Goal: Task Accomplishment & Management: Complete application form

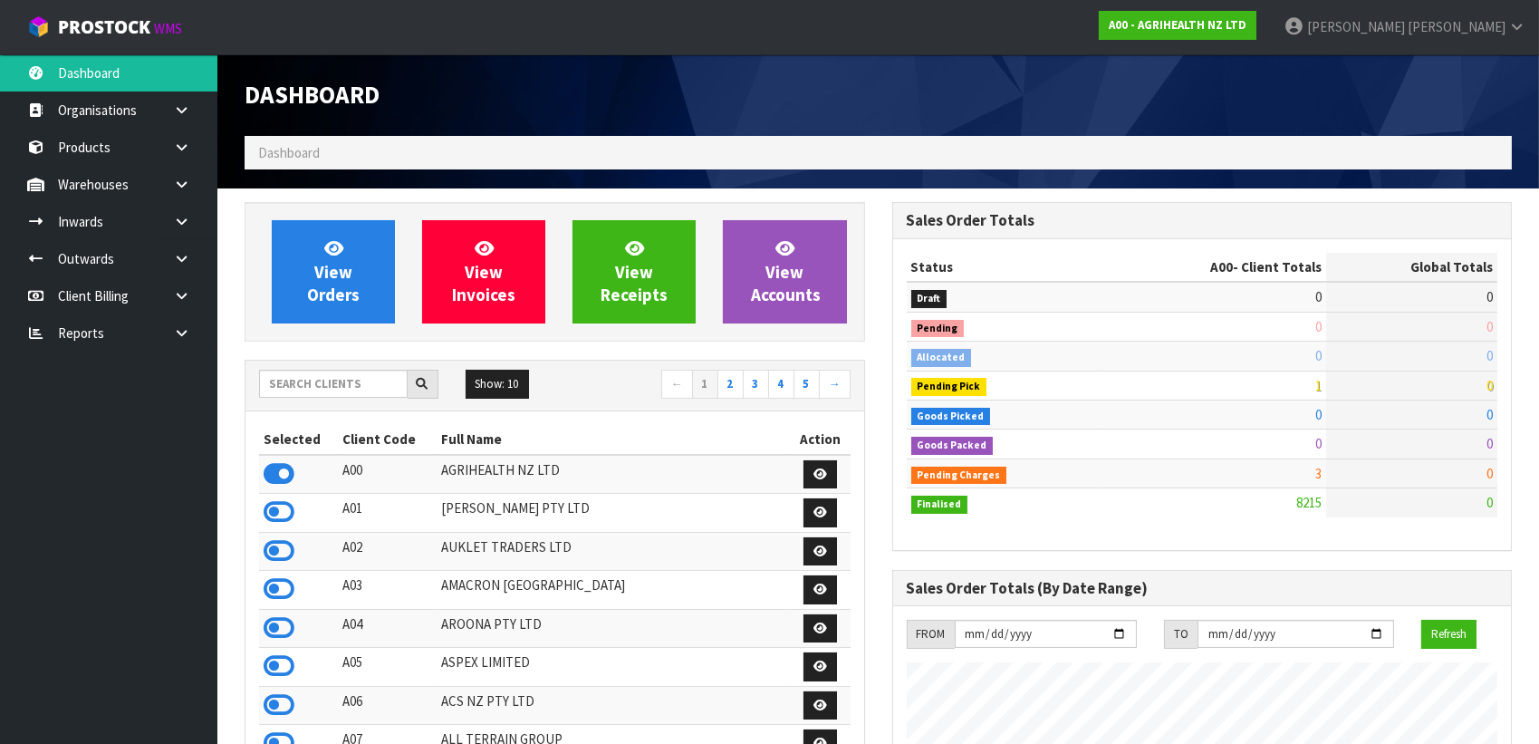
scroll to position [1370, 647]
click at [337, 381] on input "text" at bounding box center [333, 384] width 149 height 28
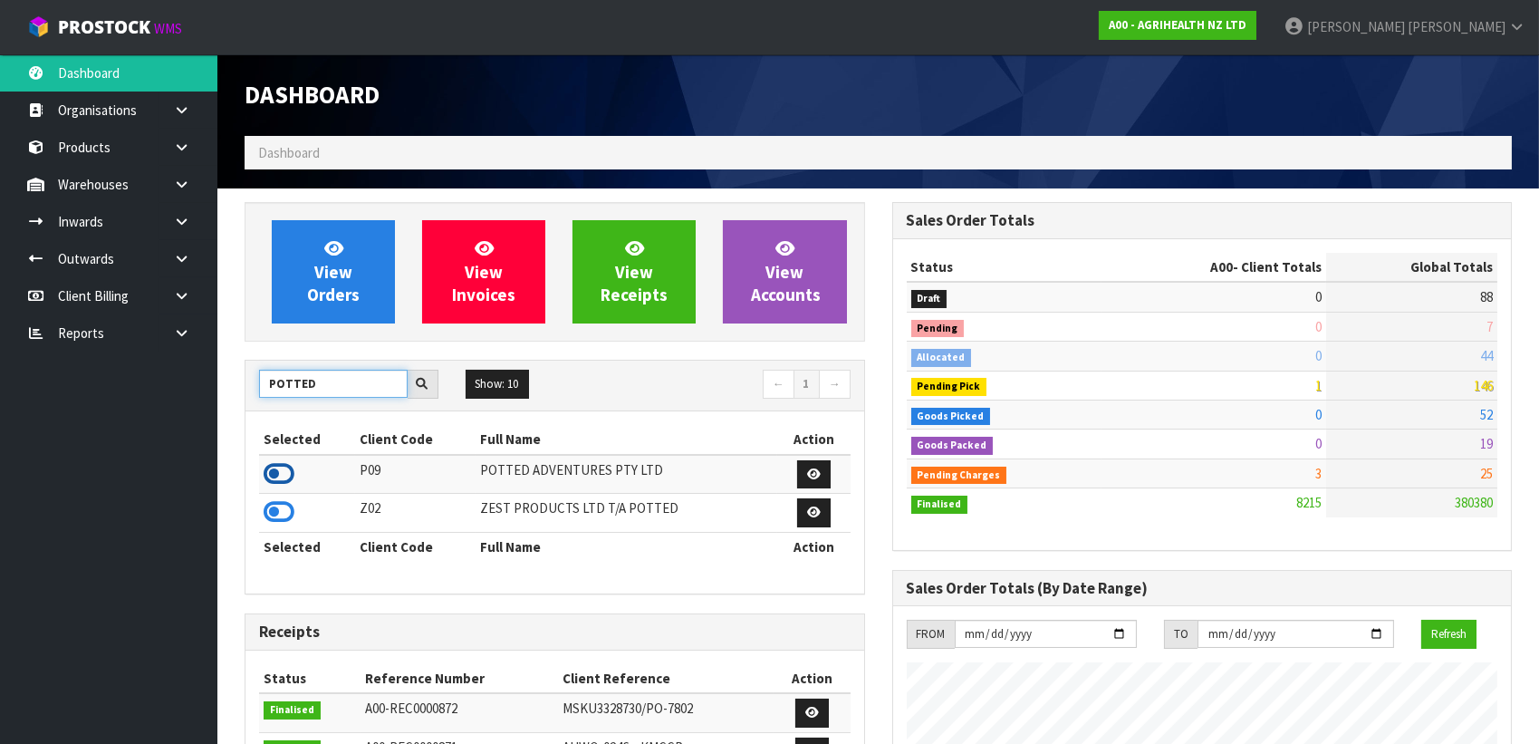
type input "POTTED"
click at [283, 470] on icon at bounding box center [279, 473] width 31 height 27
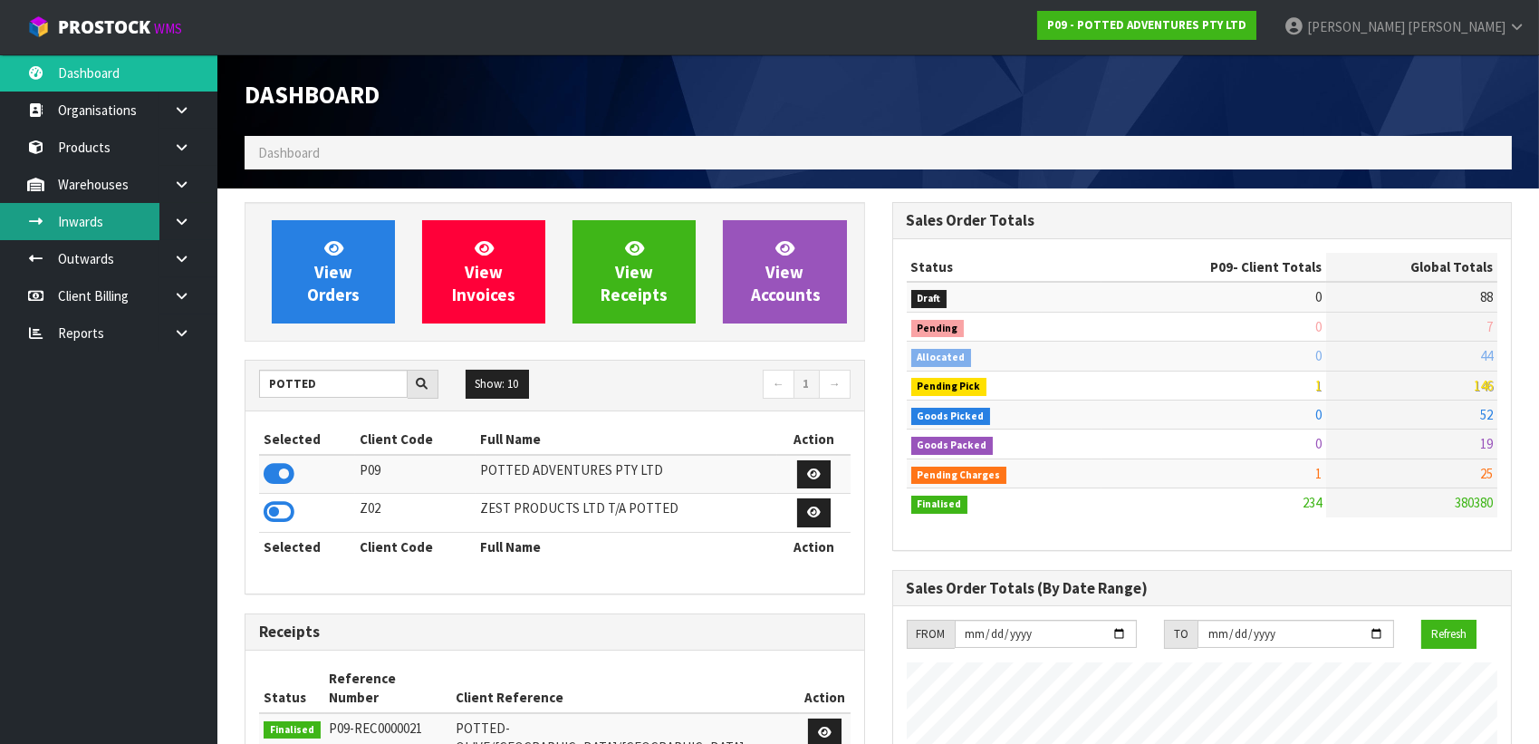
click at [129, 228] on link "Inwards" at bounding box center [108, 221] width 217 height 37
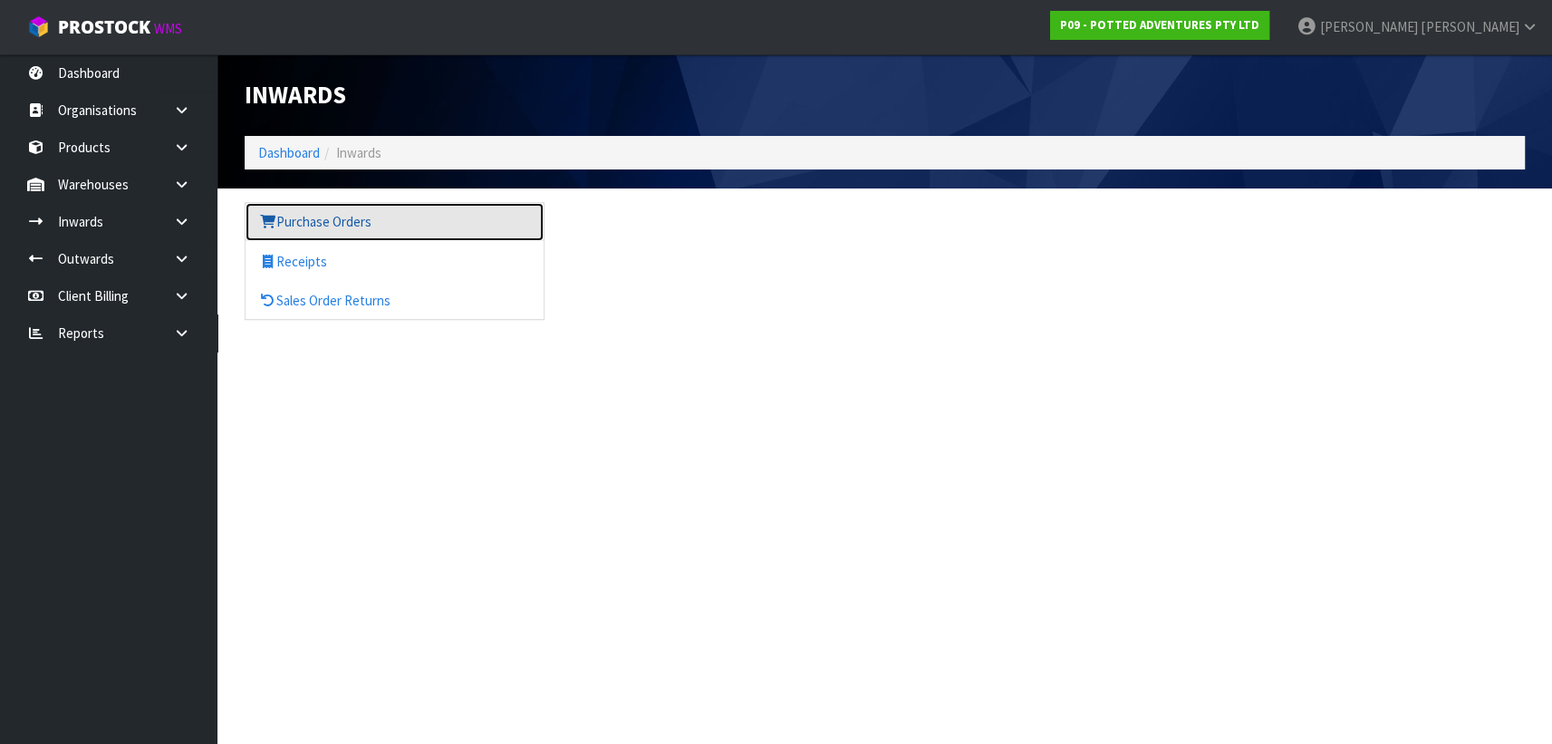
click at [295, 212] on link "Purchase Orders" at bounding box center [395, 221] width 298 height 37
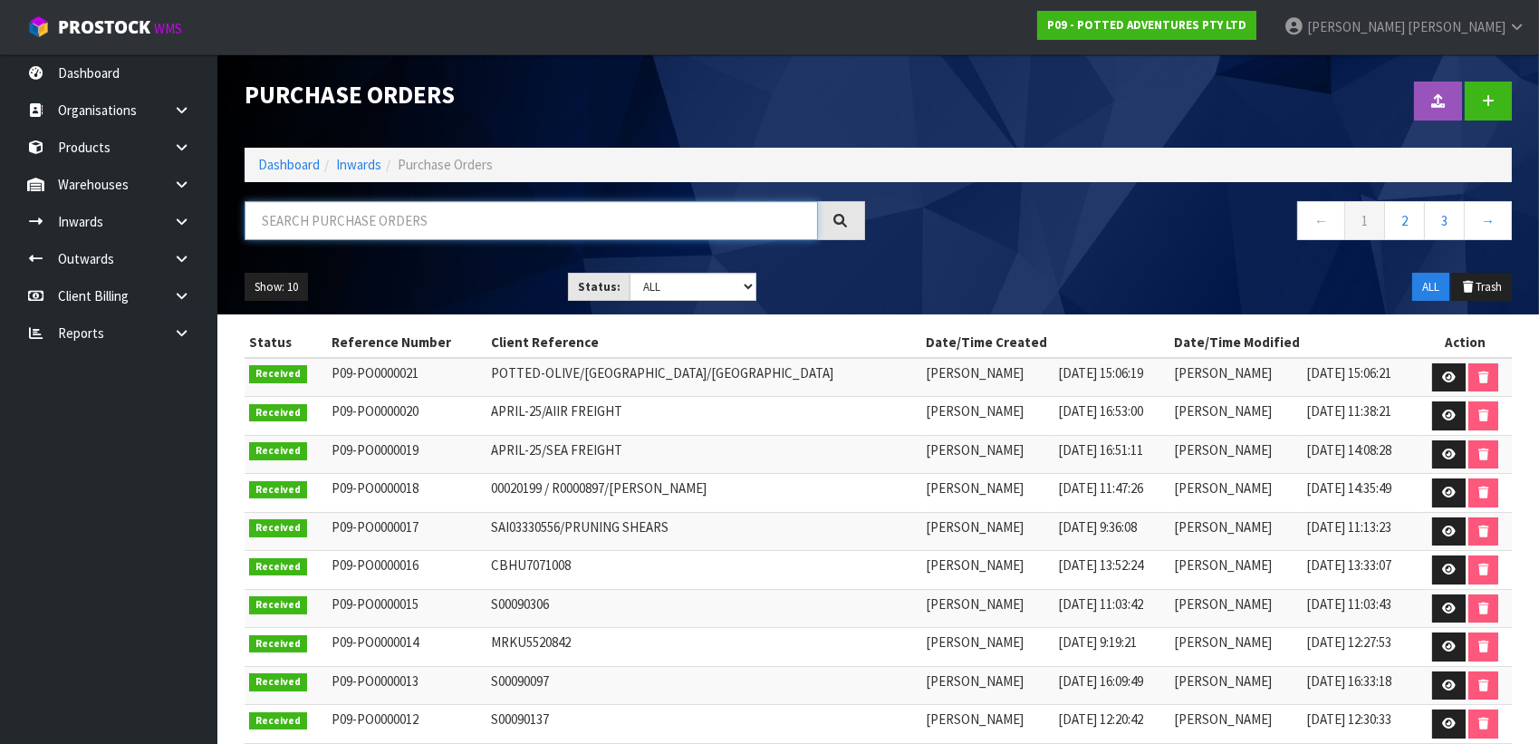
click at [609, 219] on input "text" at bounding box center [532, 220] width 574 height 39
click at [523, 293] on ul "Show: 10 5 10 25 50" at bounding box center [393, 287] width 296 height 29
click at [193, 184] on link at bounding box center [188, 184] width 58 height 37
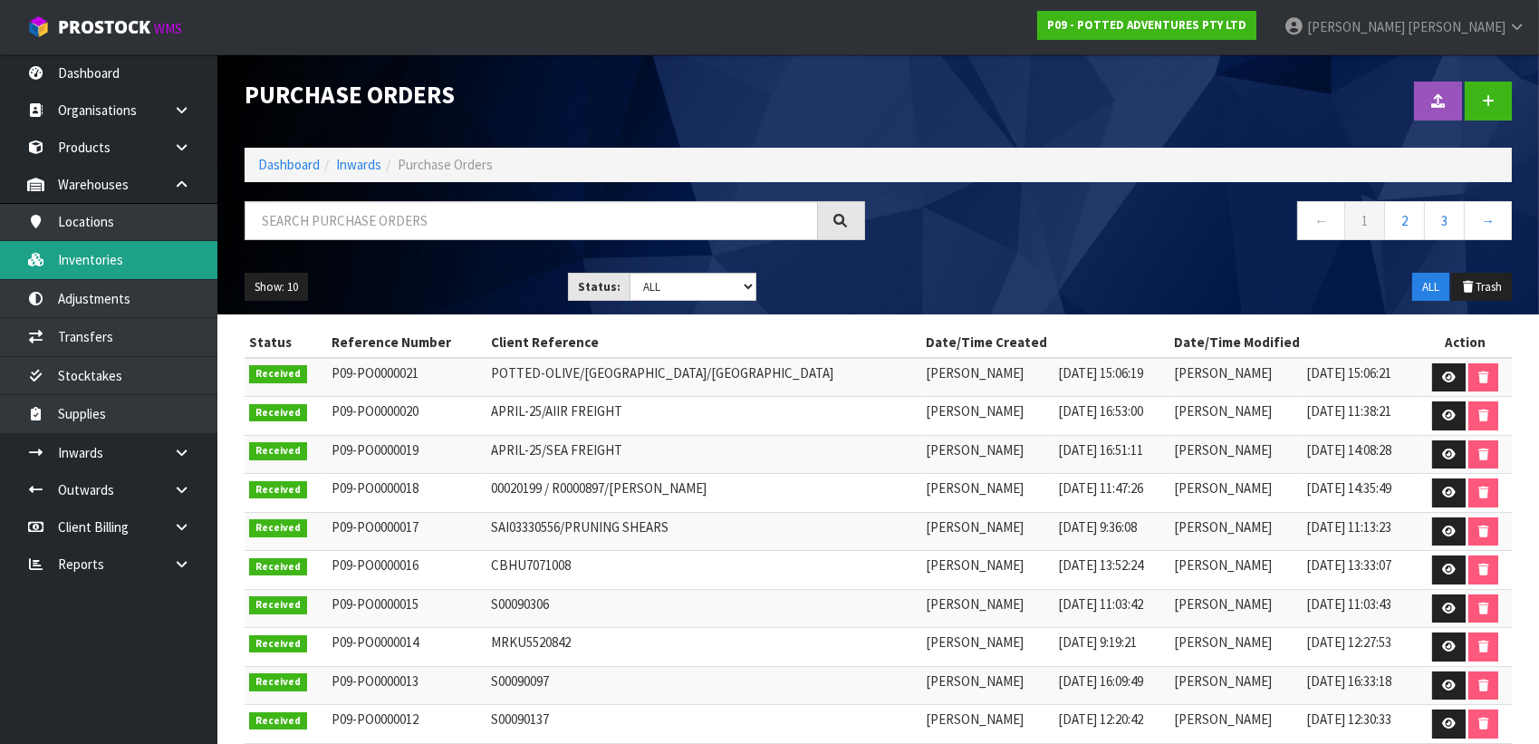
click at [119, 265] on link "Inventories" at bounding box center [108, 259] width 217 height 37
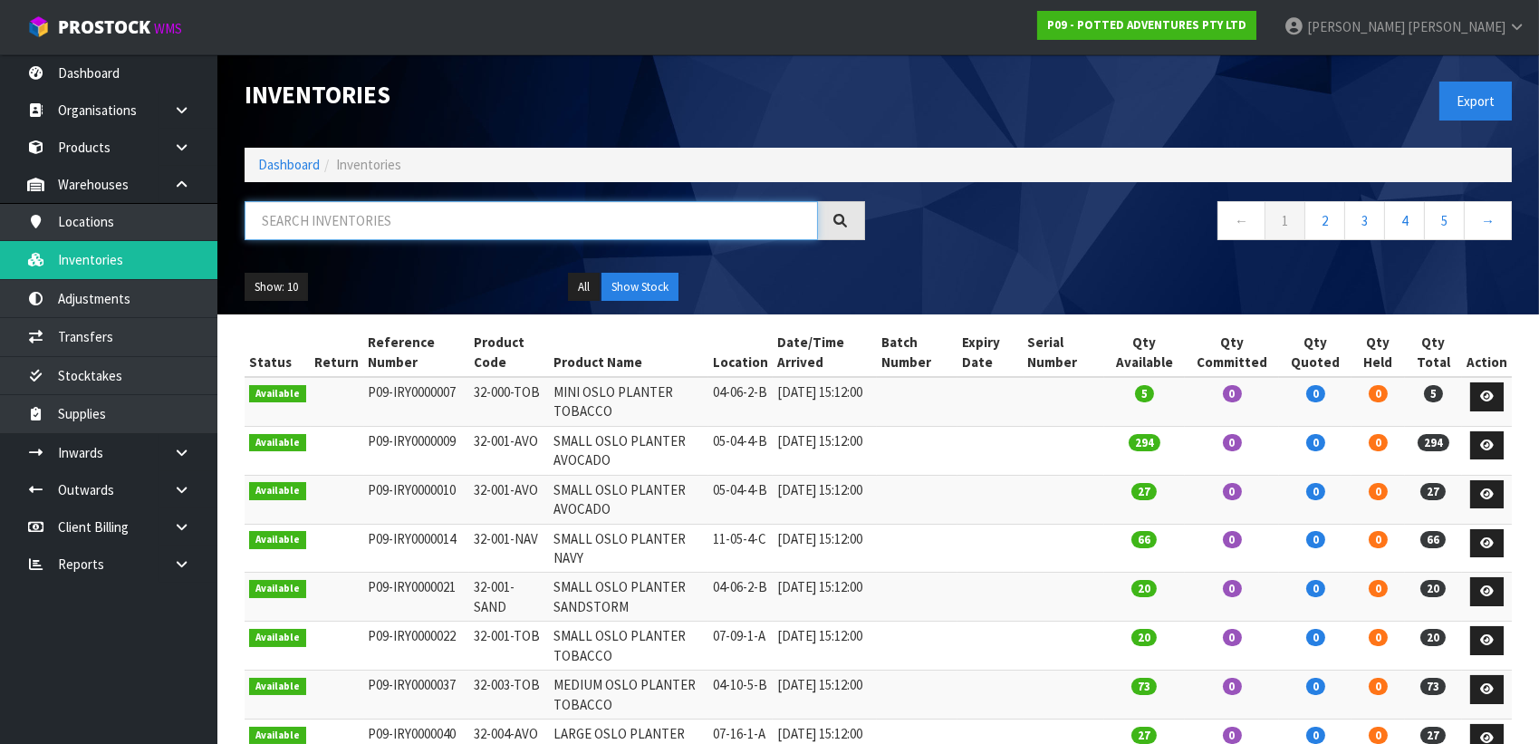
click at [330, 211] on input "text" at bounding box center [532, 220] width 574 height 39
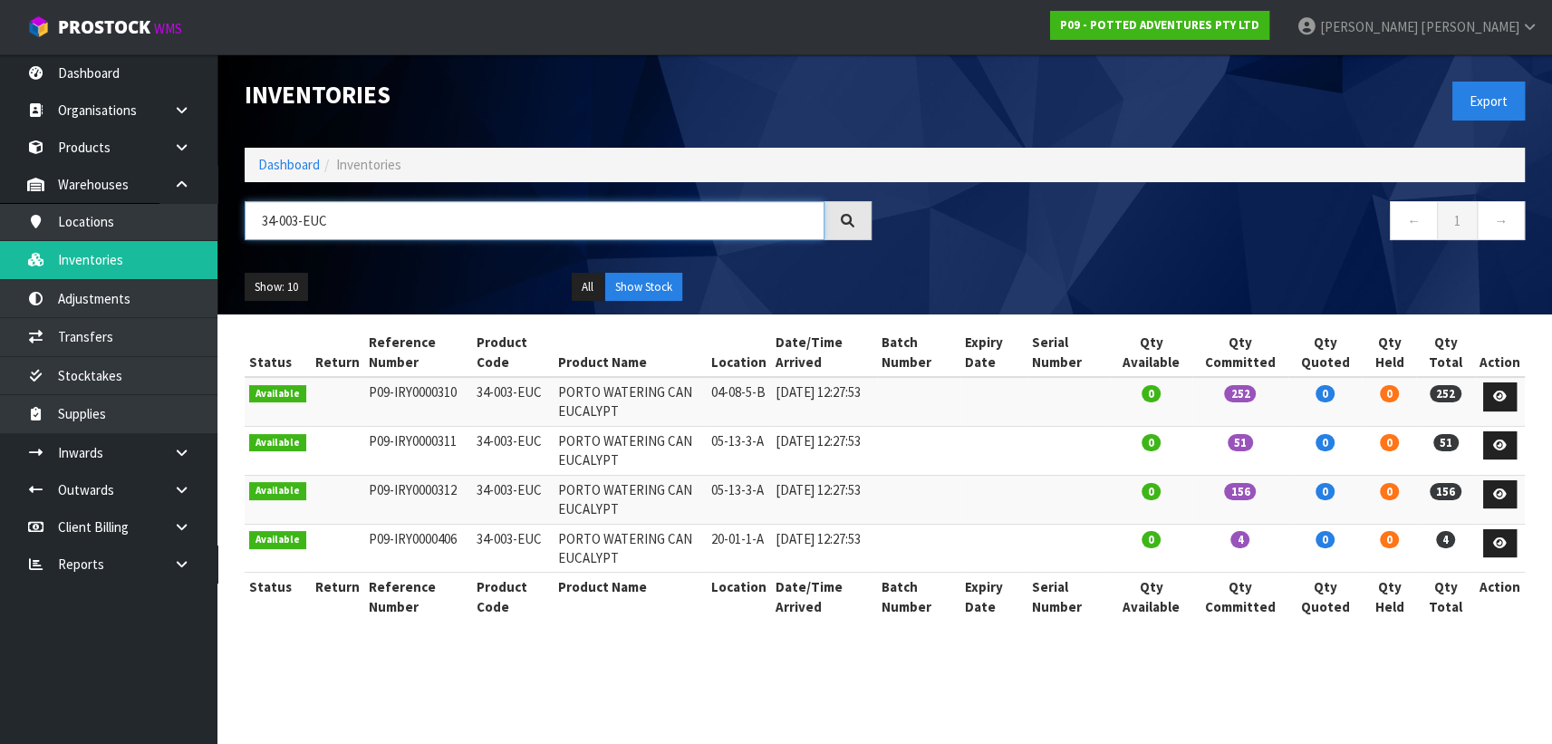
type input "34-003-EUC"
click at [647, 404] on td "PORTO WATERING CAN EUCALYPT" at bounding box center [631, 401] width 154 height 49
click at [988, 272] on div "Show: 10 5 10 25 50 All Show Stock" at bounding box center [884, 287] width 1307 height 56
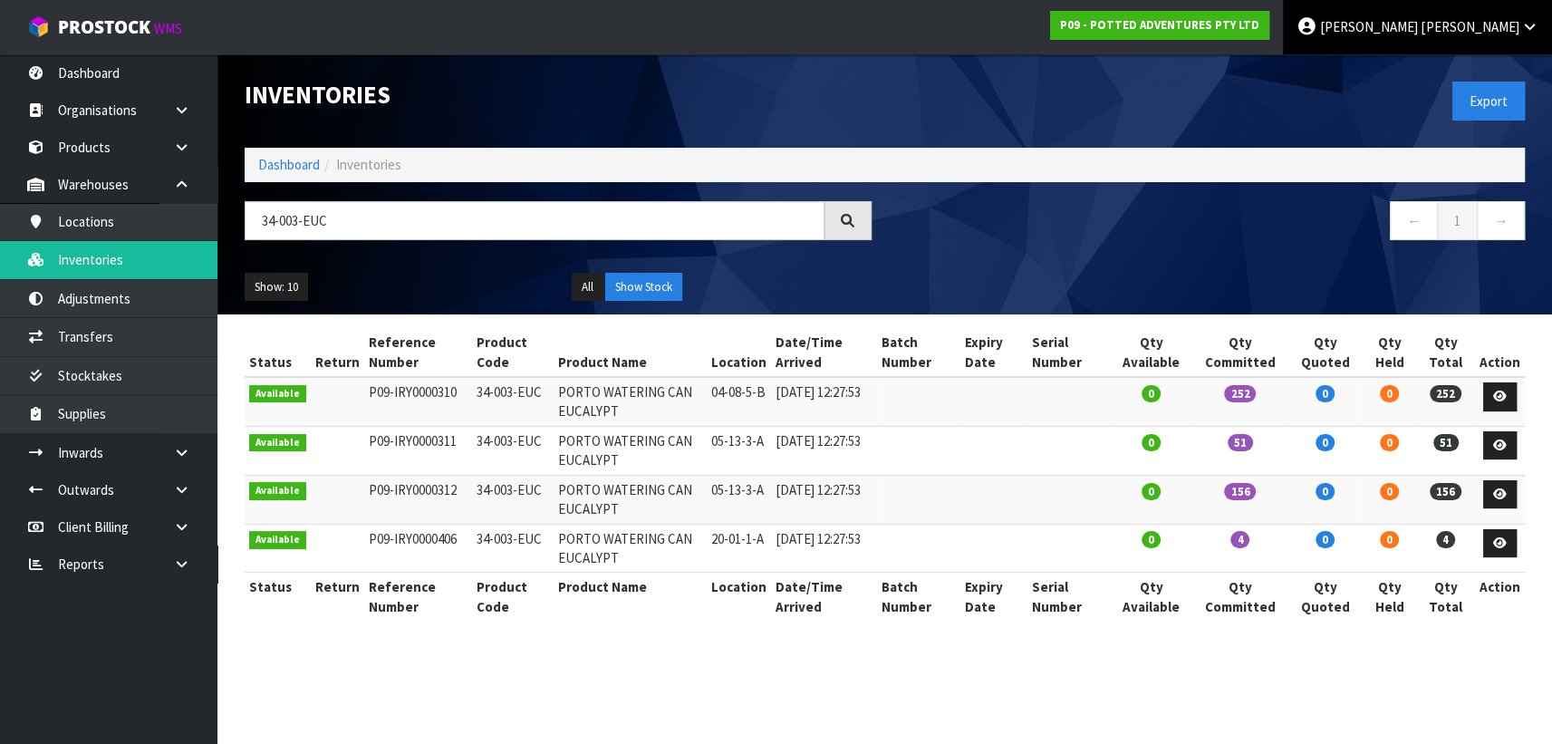
click at [1437, 35] on link "Michael Drugan" at bounding box center [1417, 27] width 269 height 54
click at [1444, 60] on link "Logout" at bounding box center [1479, 72] width 143 height 24
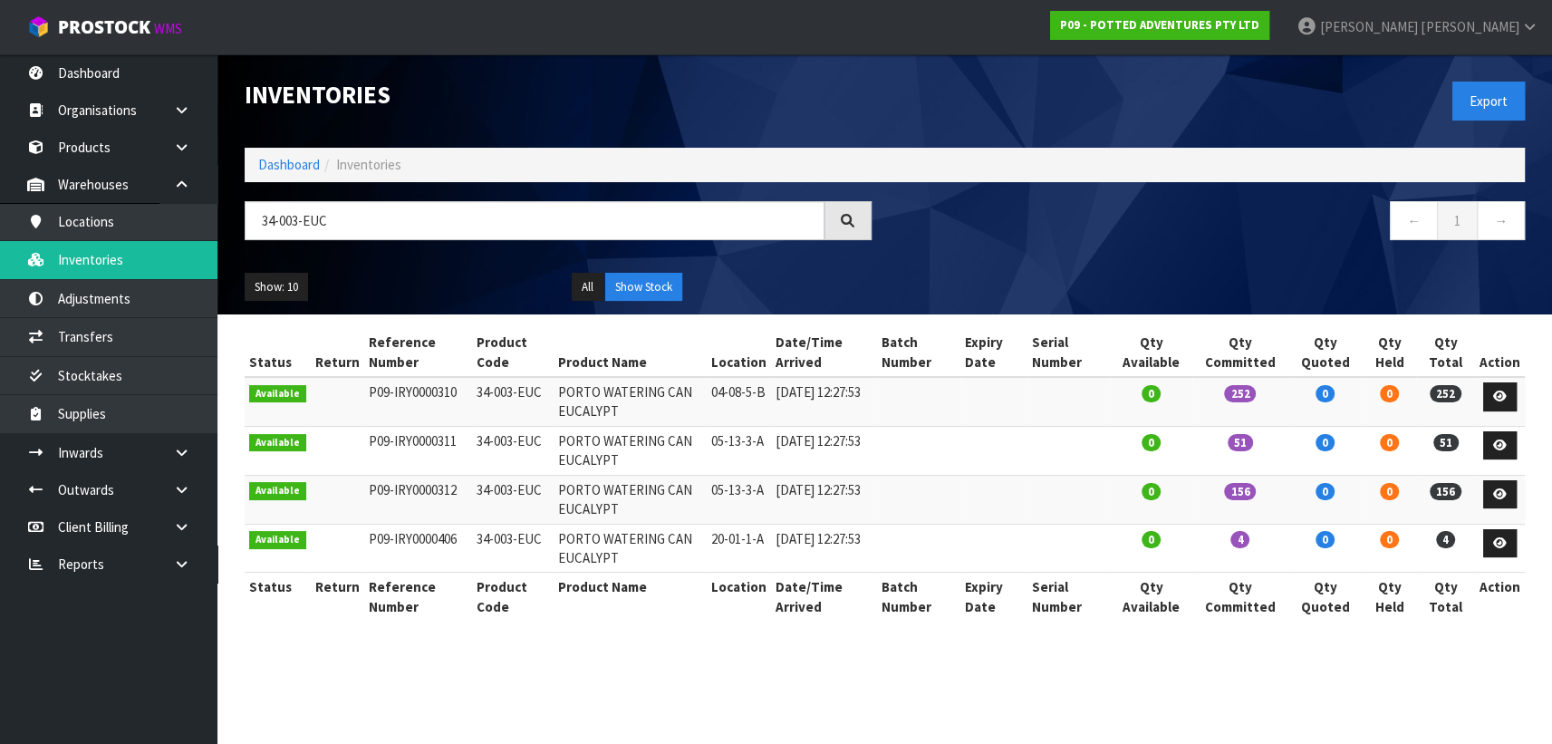
click at [1410, 98] on div "Export" at bounding box center [1212, 100] width 654 height 93
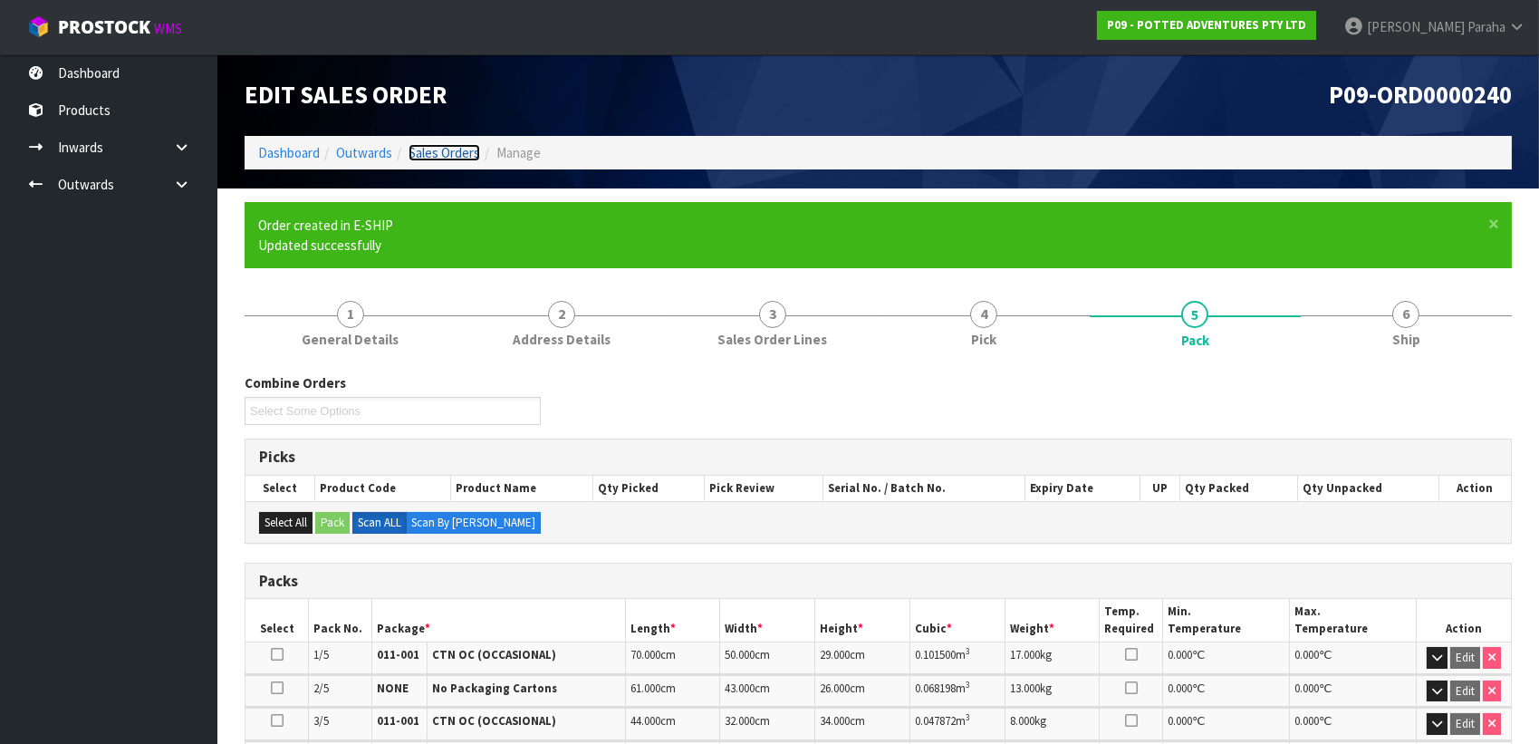
click at [451, 154] on link "Sales Orders" at bounding box center [445, 152] width 72 height 17
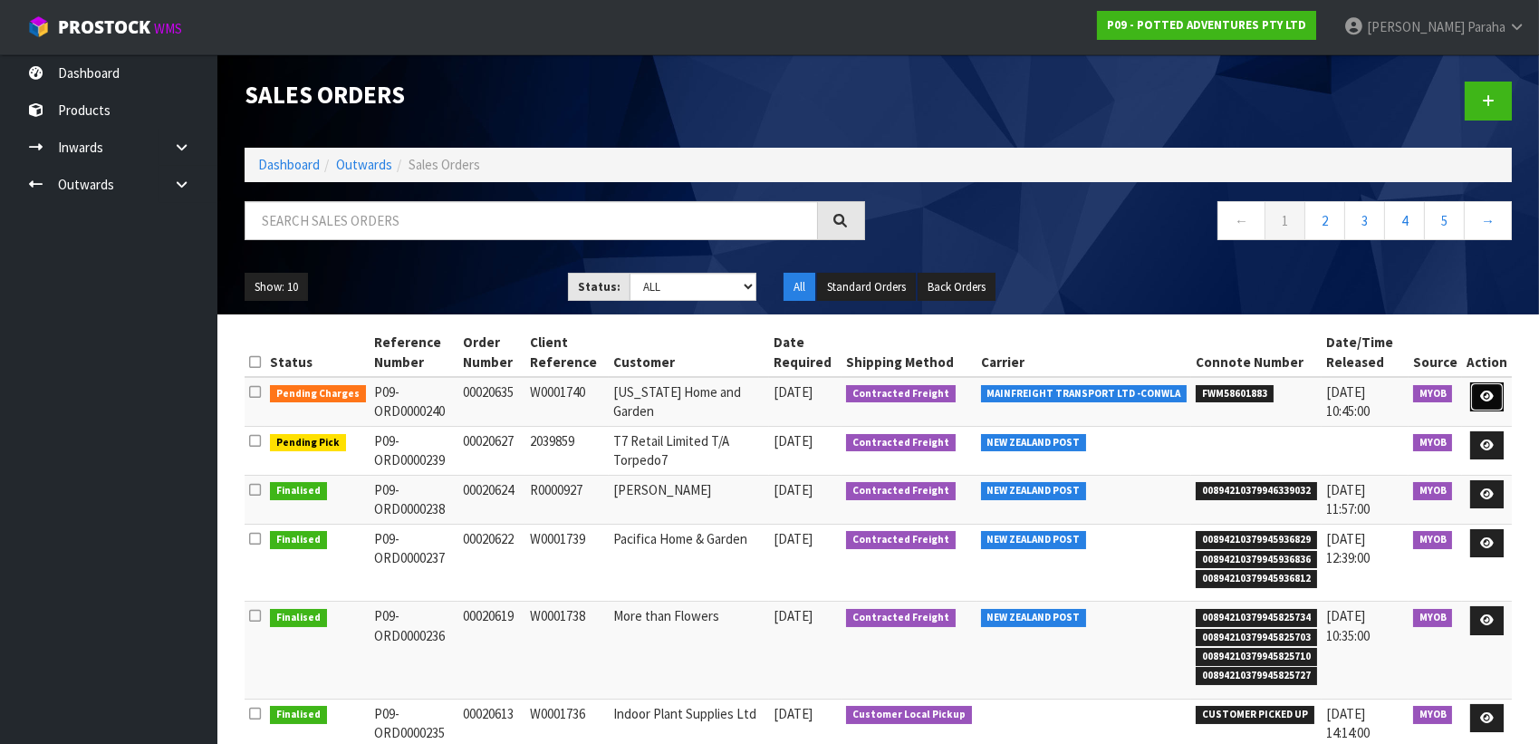
click at [1489, 394] on icon at bounding box center [1487, 396] width 14 height 12
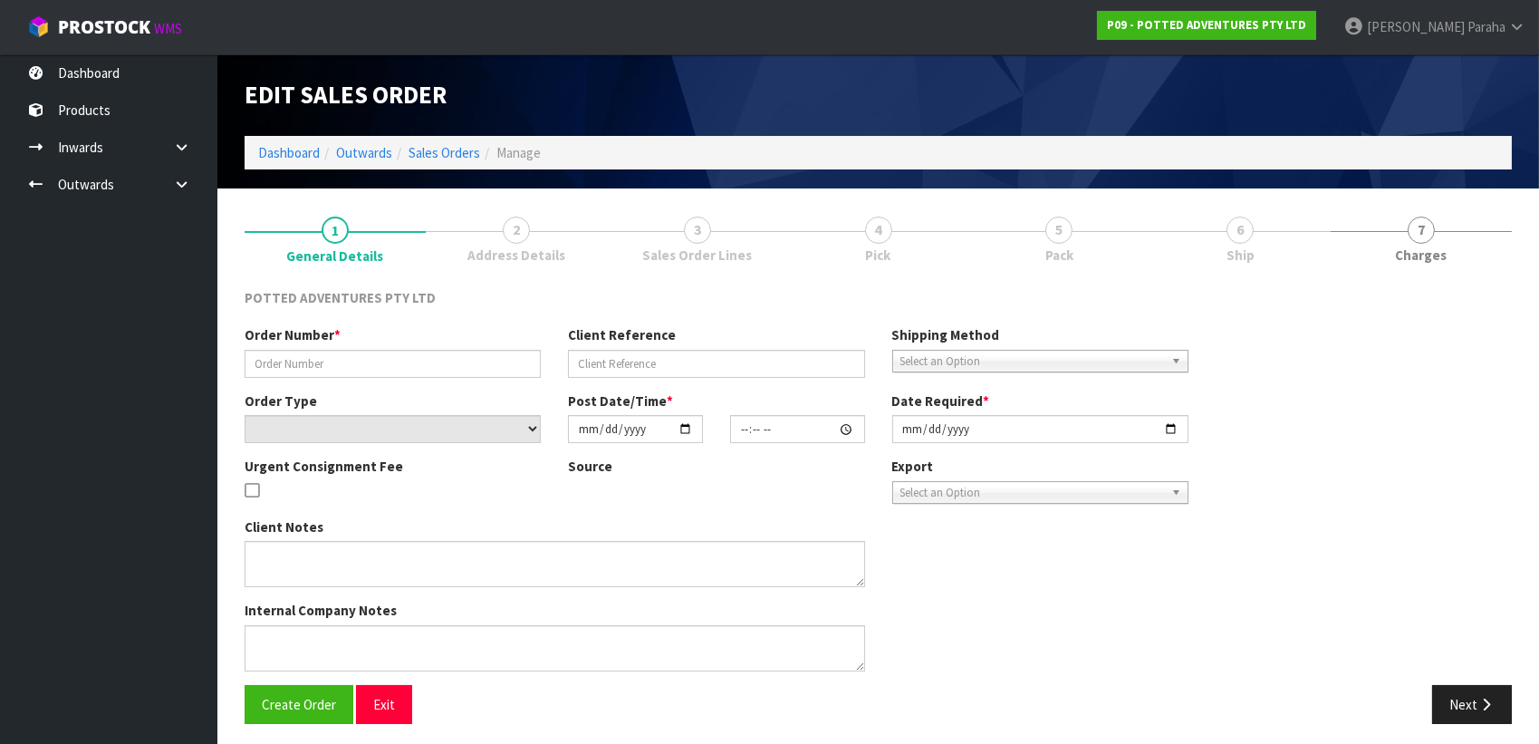
type input "00020635"
type input "W0001740"
select select "number:0"
type input "2025-09-08"
type input "12:30:30.000"
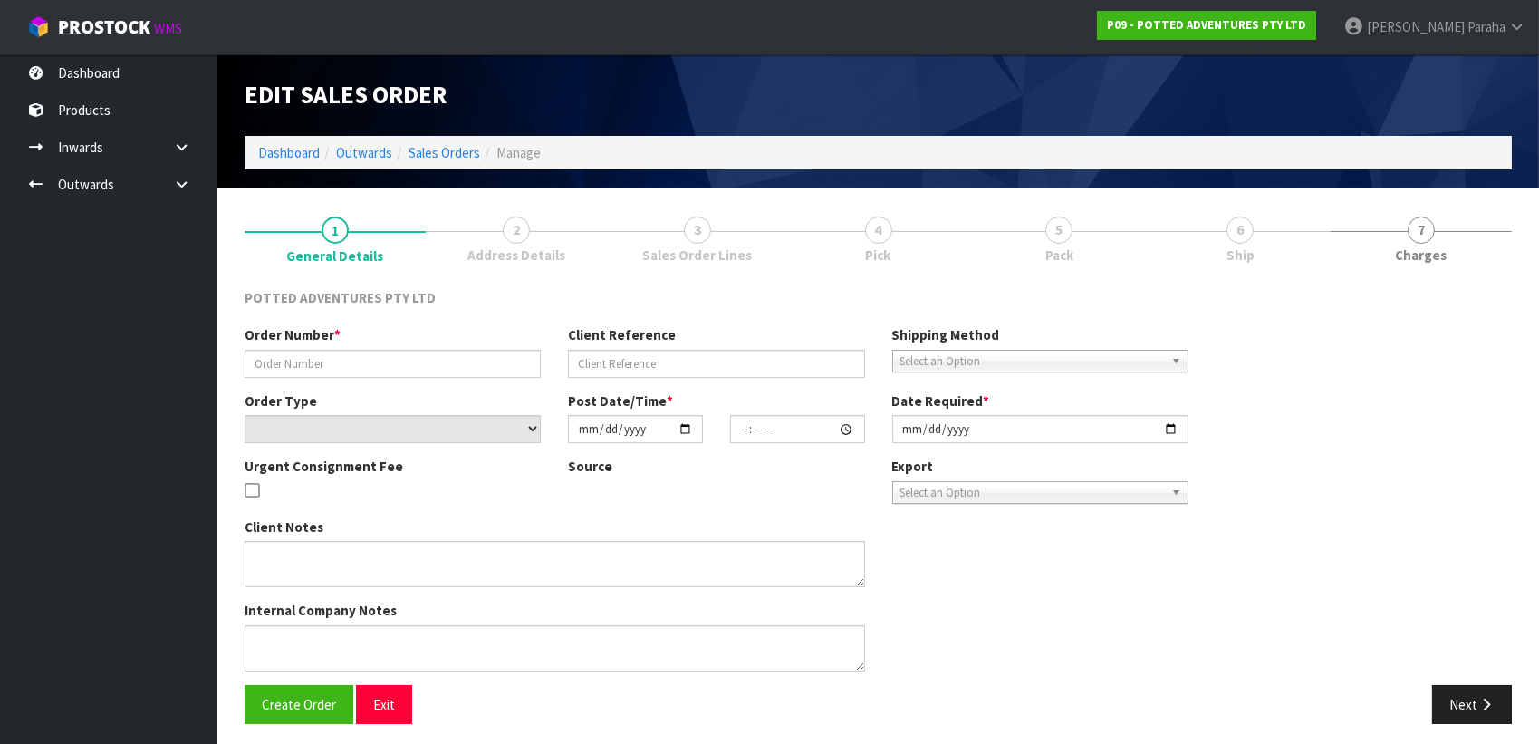
type input "2025-09-09"
type textarea ";OFFICE@CALIFORNIAGARDEN.CO.NZ;ACCOUNTS@CALIFORNIAGARDEN.CO.NZ"
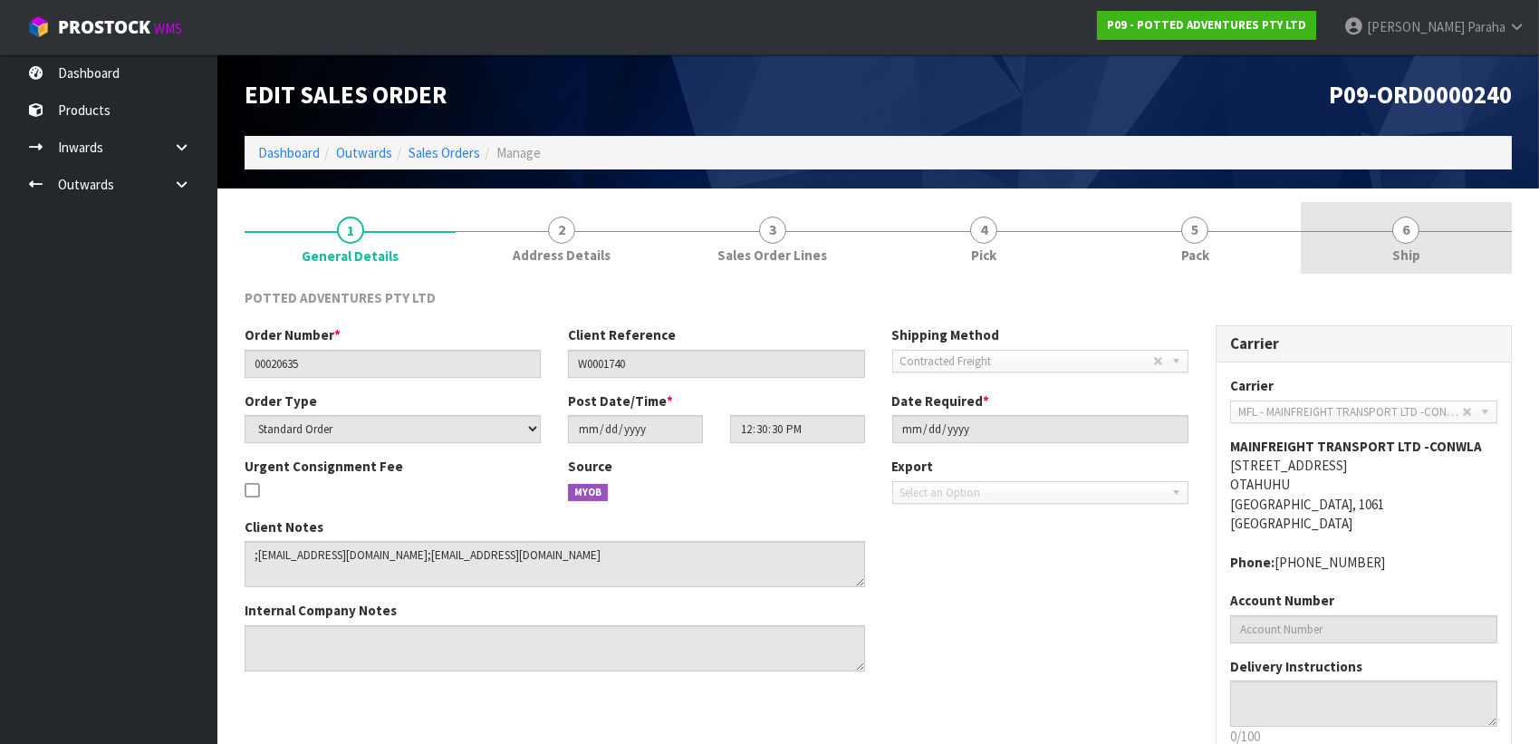
click at [1401, 234] on span "6" at bounding box center [1406, 230] width 27 height 27
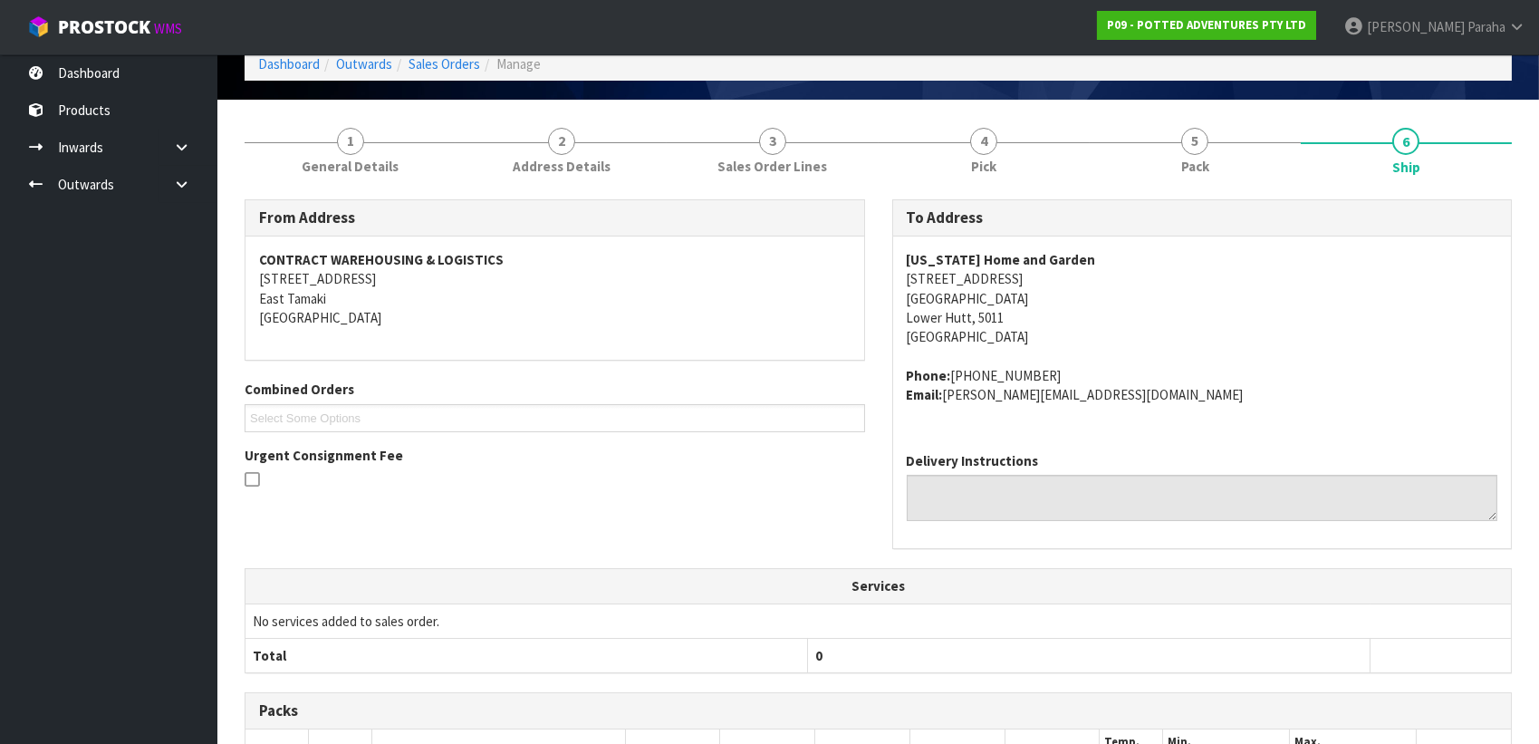
scroll to position [40, 0]
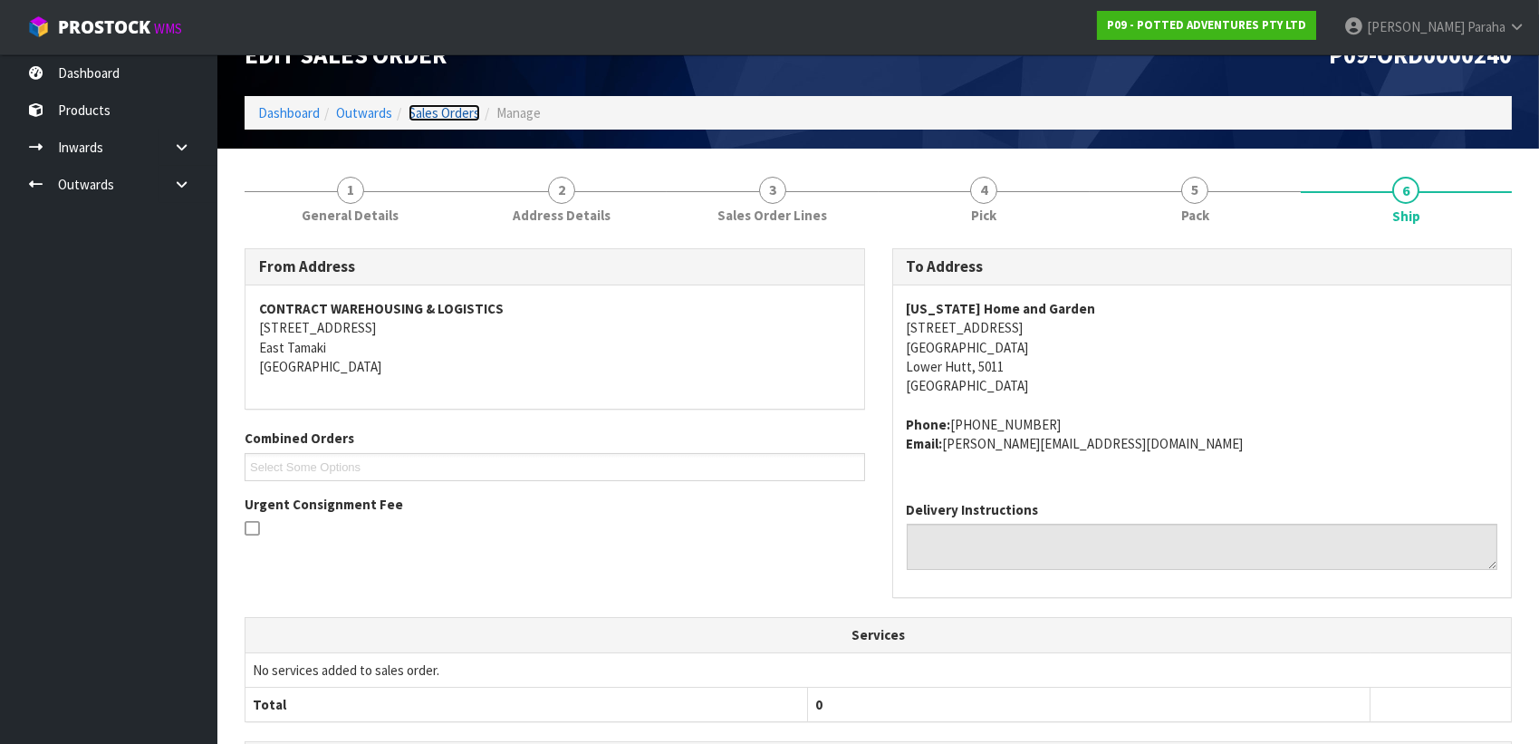
click at [443, 113] on link "Sales Orders" at bounding box center [445, 112] width 72 height 17
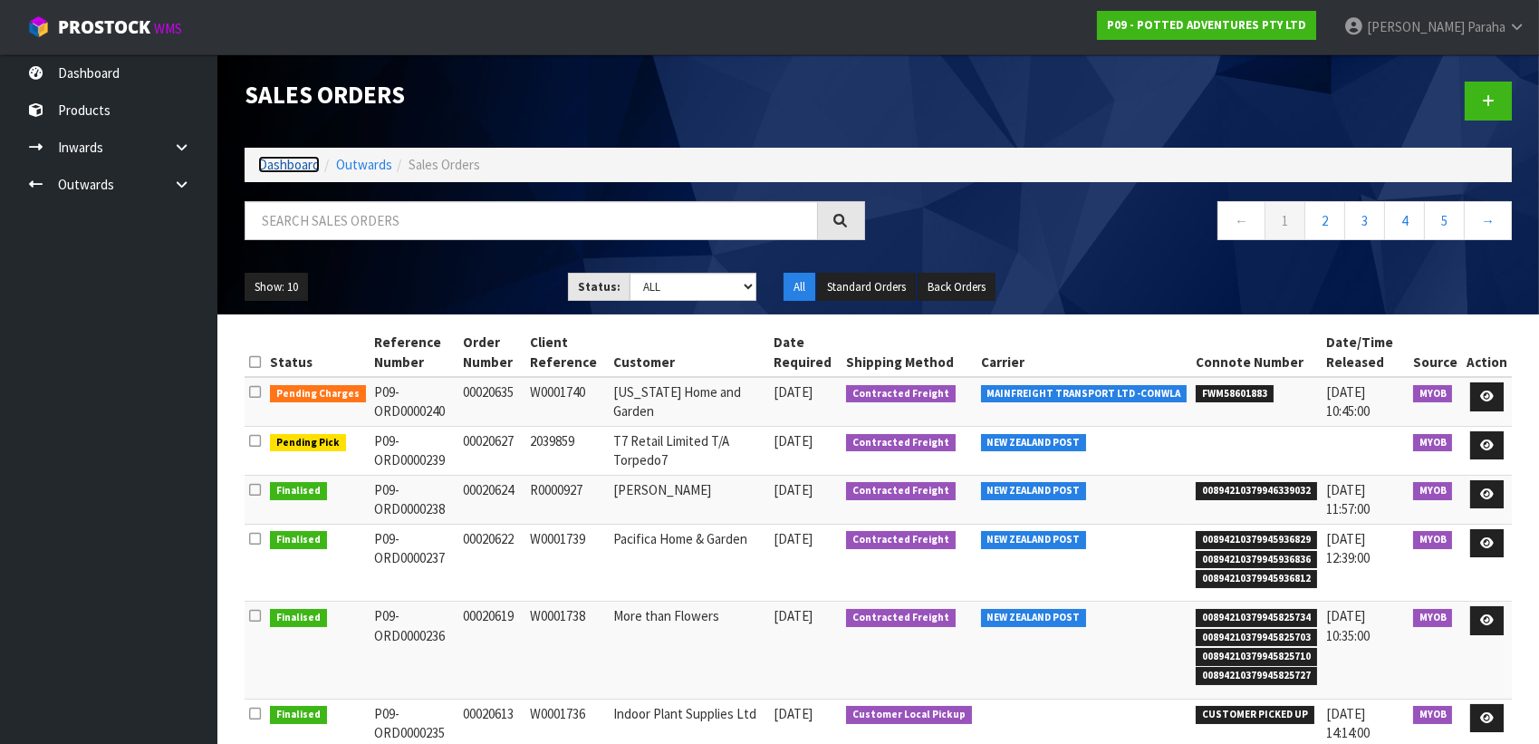
click at [289, 168] on link "Dashboard" at bounding box center [289, 164] width 62 height 17
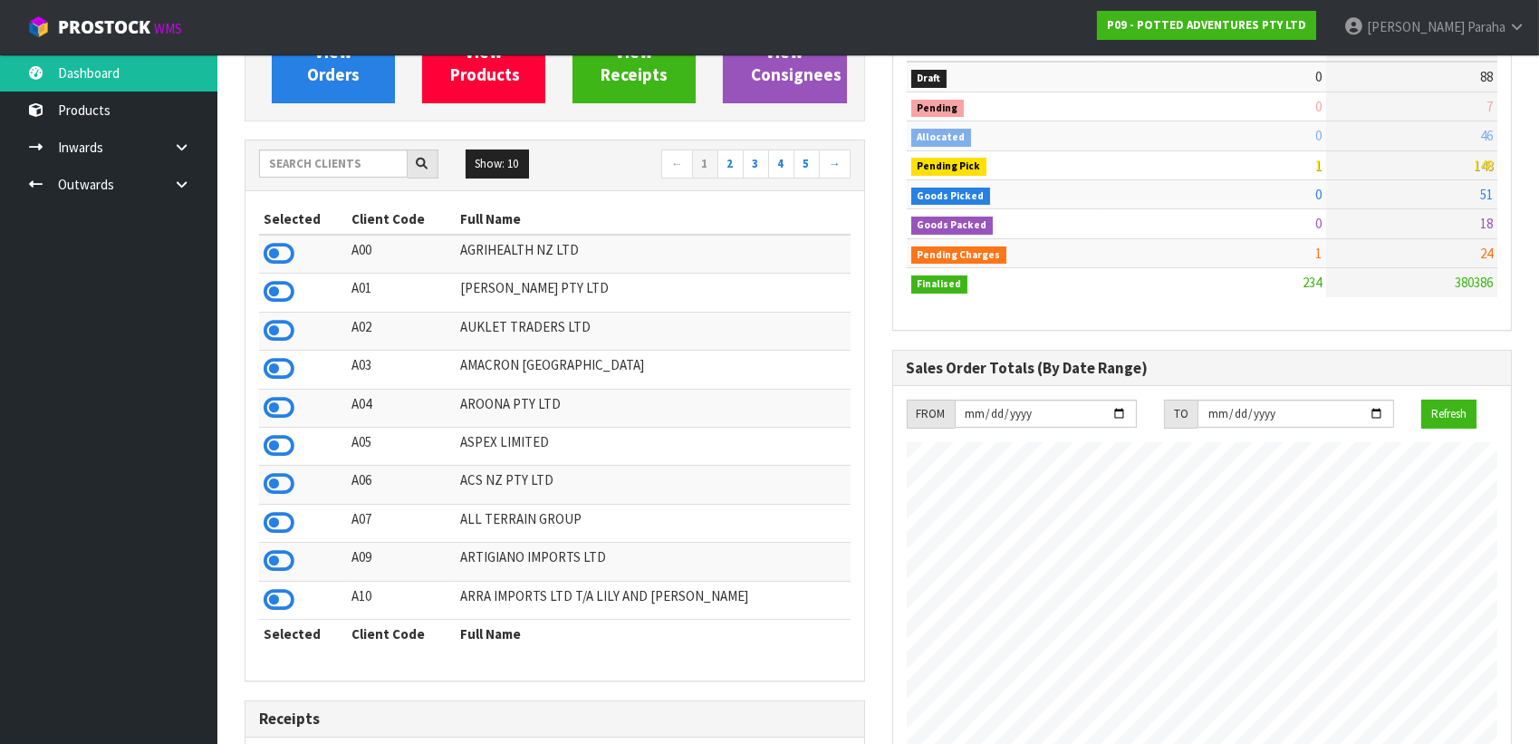
scroll to position [246, 0]
